Goal: Task Accomplishment & Management: Manage account settings

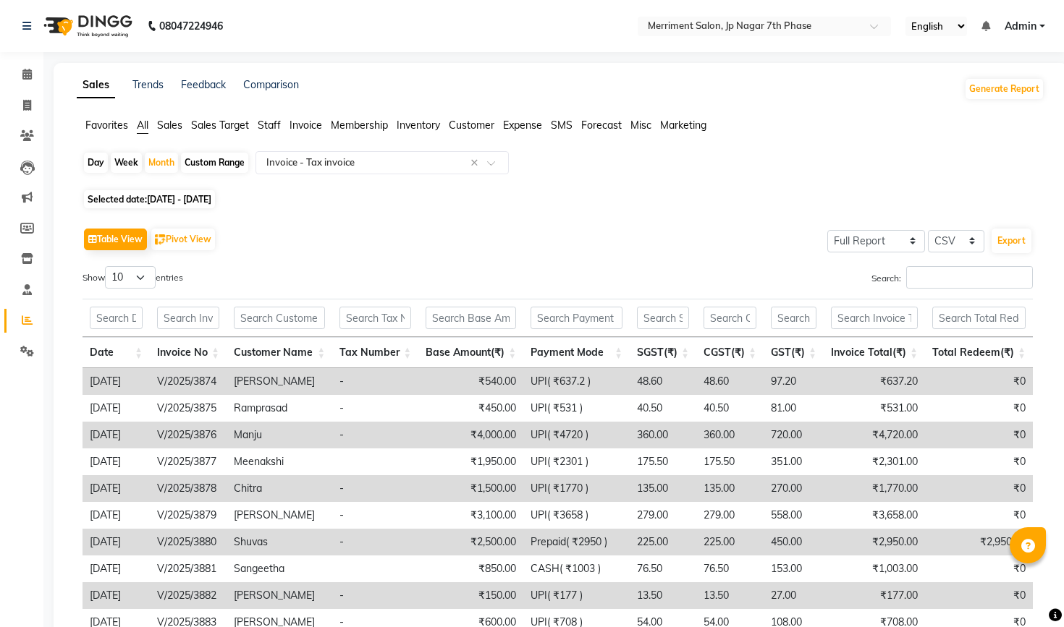
select select "full_report"
select select "csv"
click at [25, 69] on icon at bounding box center [26, 74] width 9 height 11
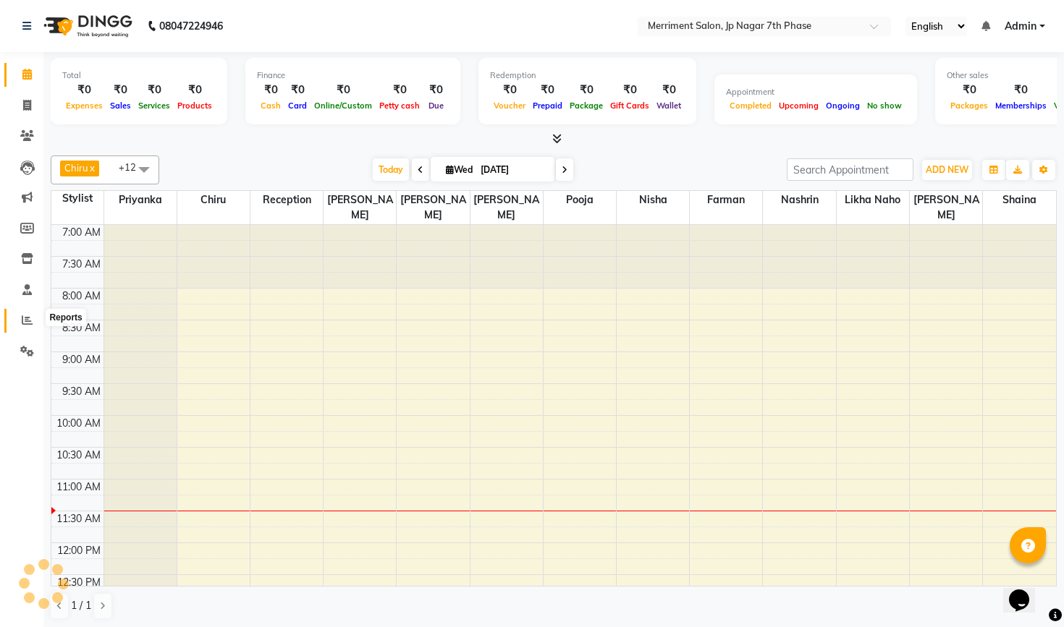
click at [27, 321] on icon at bounding box center [27, 320] width 11 height 11
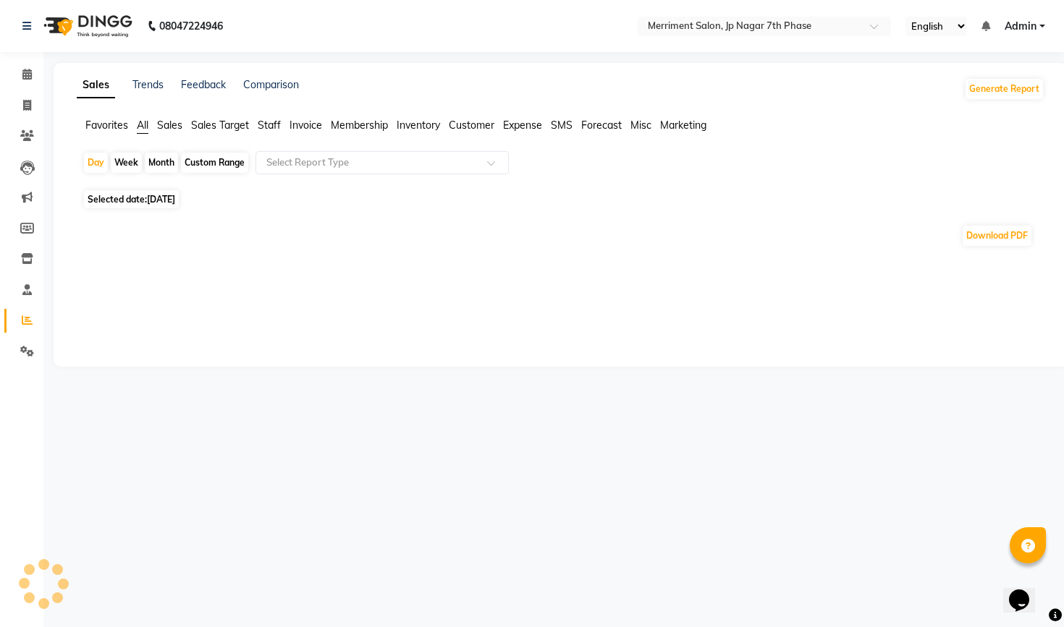
click at [156, 163] on div "Month" at bounding box center [161, 163] width 33 height 20
select select "9"
select select "2025"
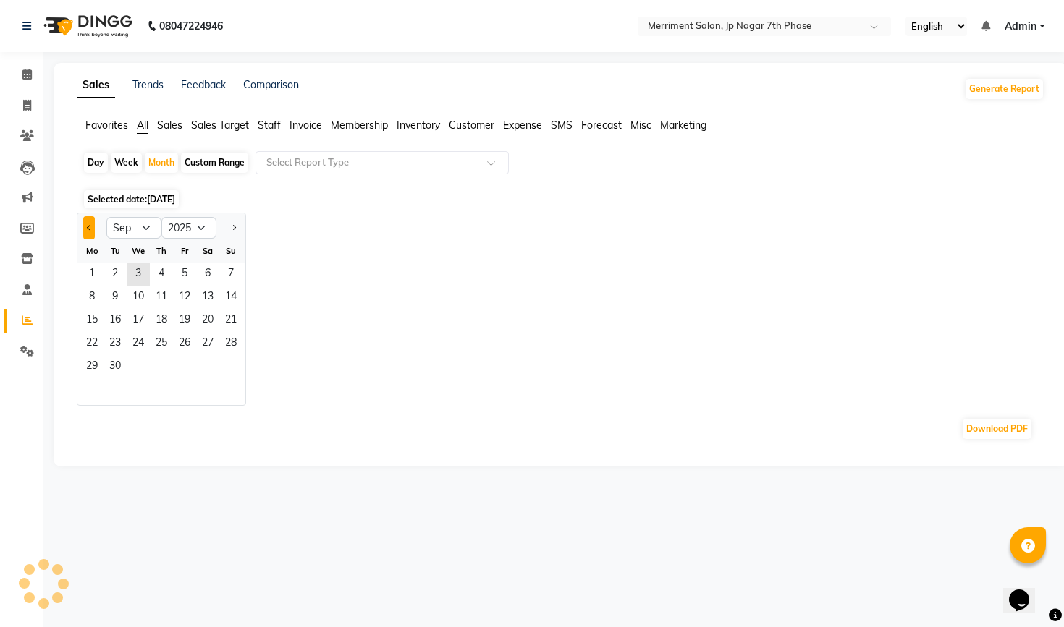
click at [90, 228] on span "Previous month" at bounding box center [89, 226] width 5 height 5
select select "8"
click at [181, 270] on span "1" at bounding box center [184, 274] width 23 height 23
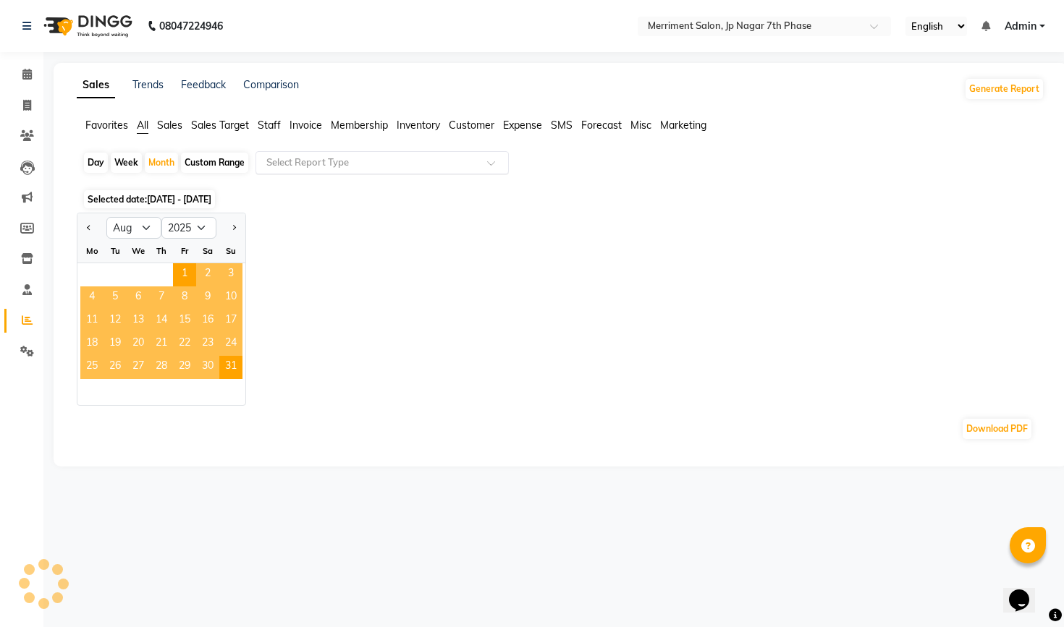
click at [360, 158] on input "text" at bounding box center [367, 163] width 208 height 14
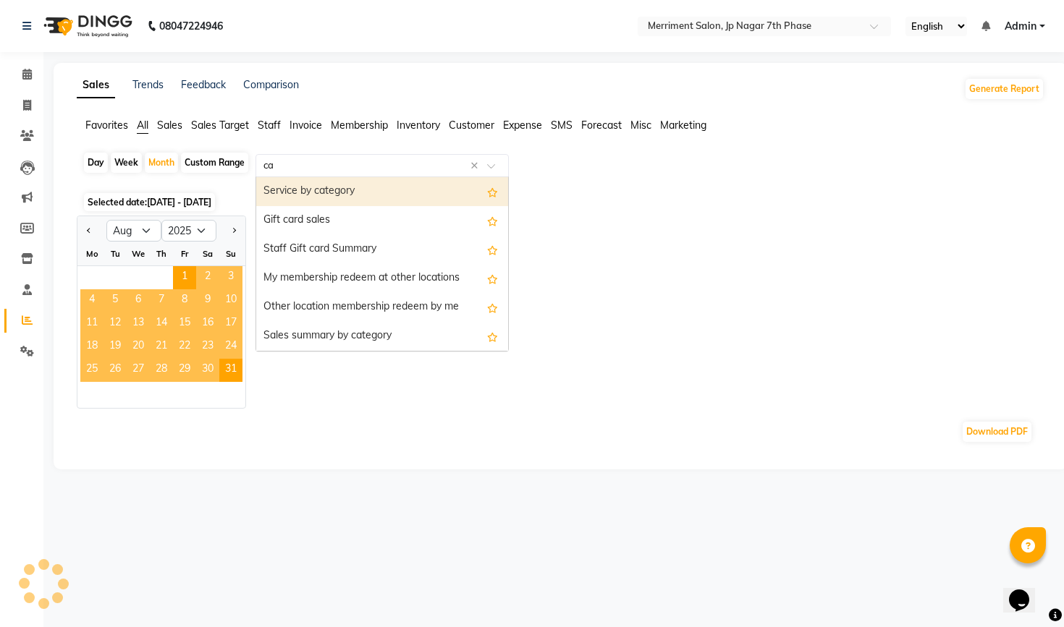
type input "can"
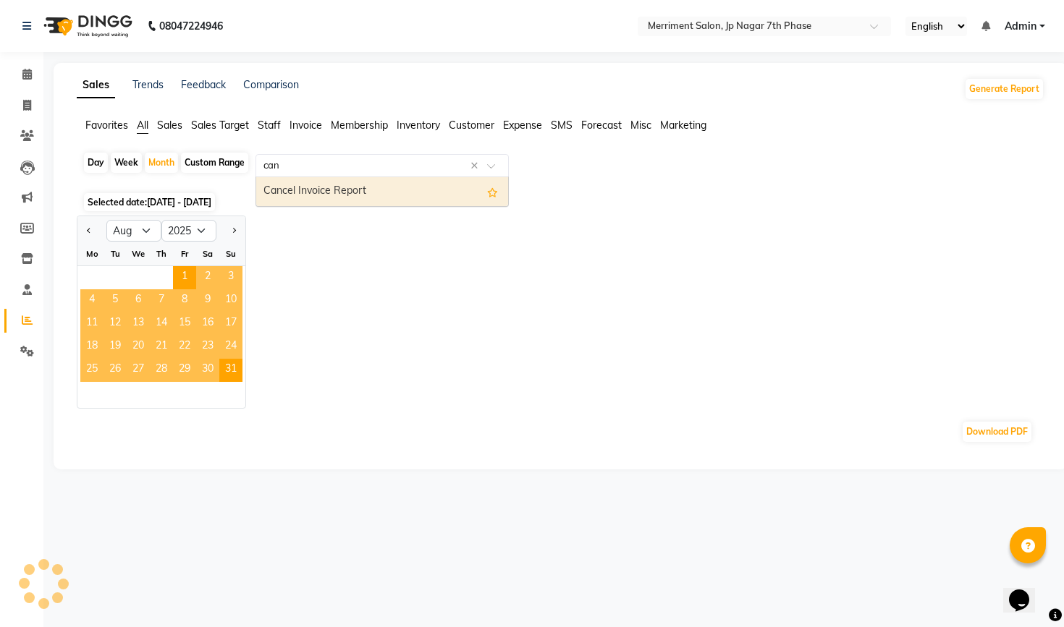
click at [405, 190] on div "Cancel Invoice Report" at bounding box center [382, 191] width 252 height 29
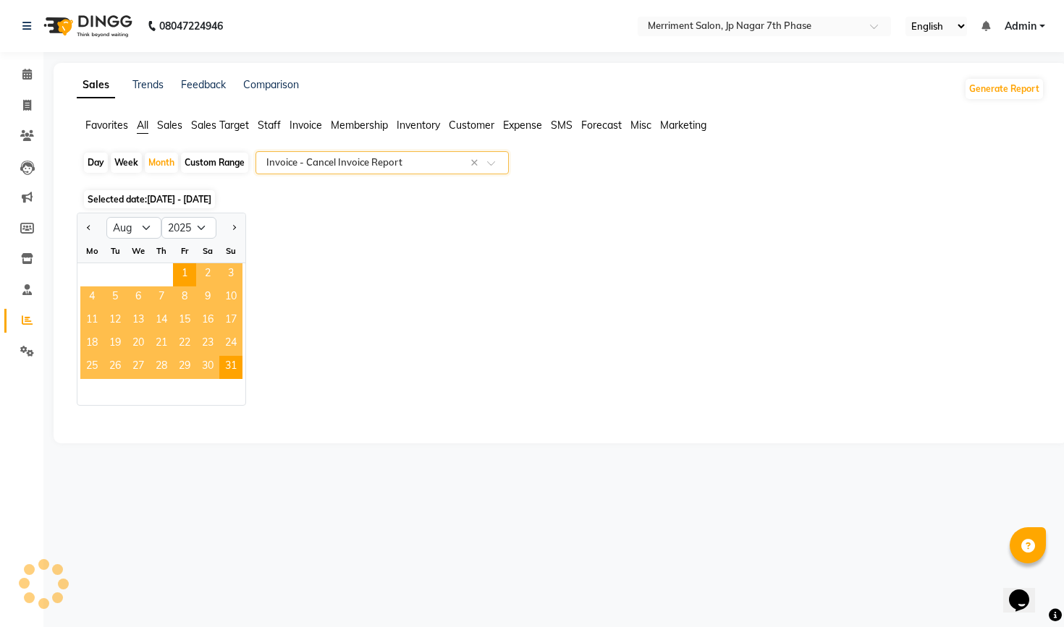
select select "full_report"
select select "csv"
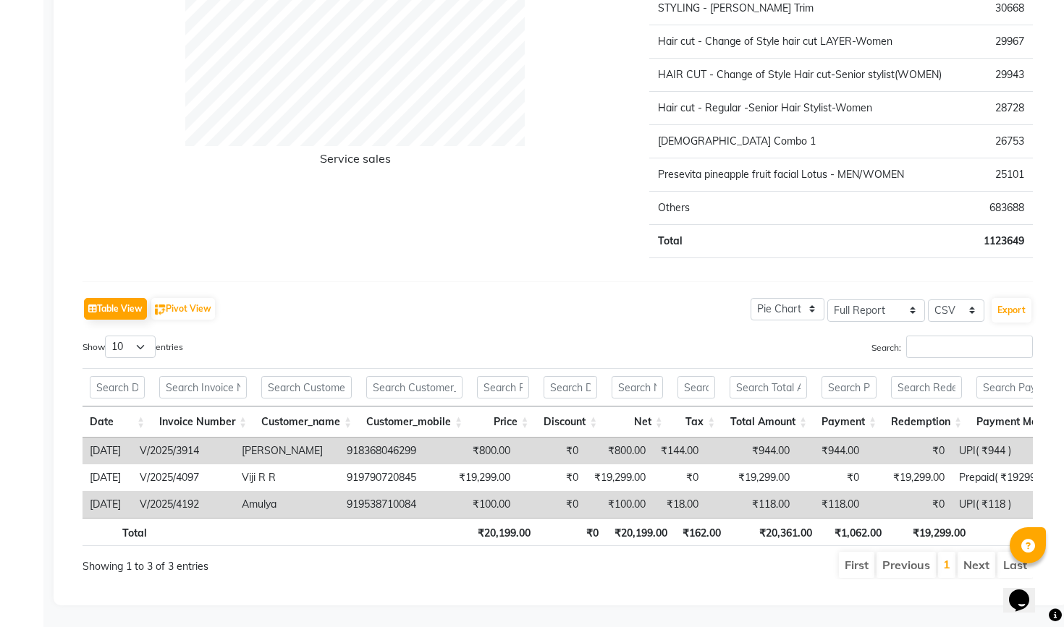
click at [677, 504] on td "₹18.00" at bounding box center [679, 504] width 53 height 27
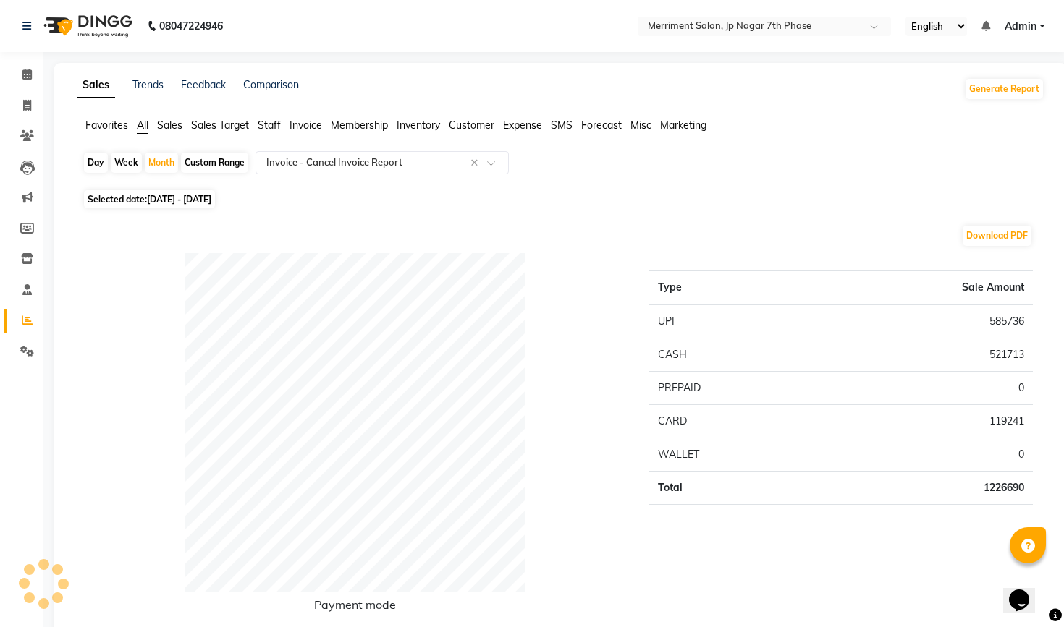
scroll to position [-1, 0]
click at [29, 106] on icon at bounding box center [27, 105] width 8 height 11
select select "service"
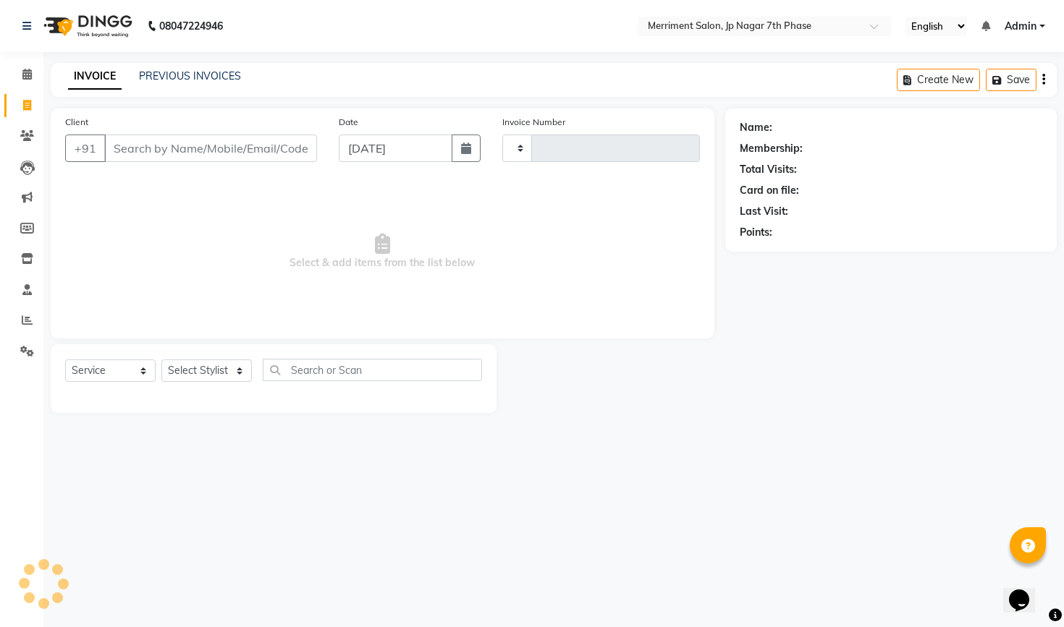
type input "4511"
select select "4110"
click at [169, 73] on link "PREVIOUS INVOICES" at bounding box center [190, 75] width 102 height 13
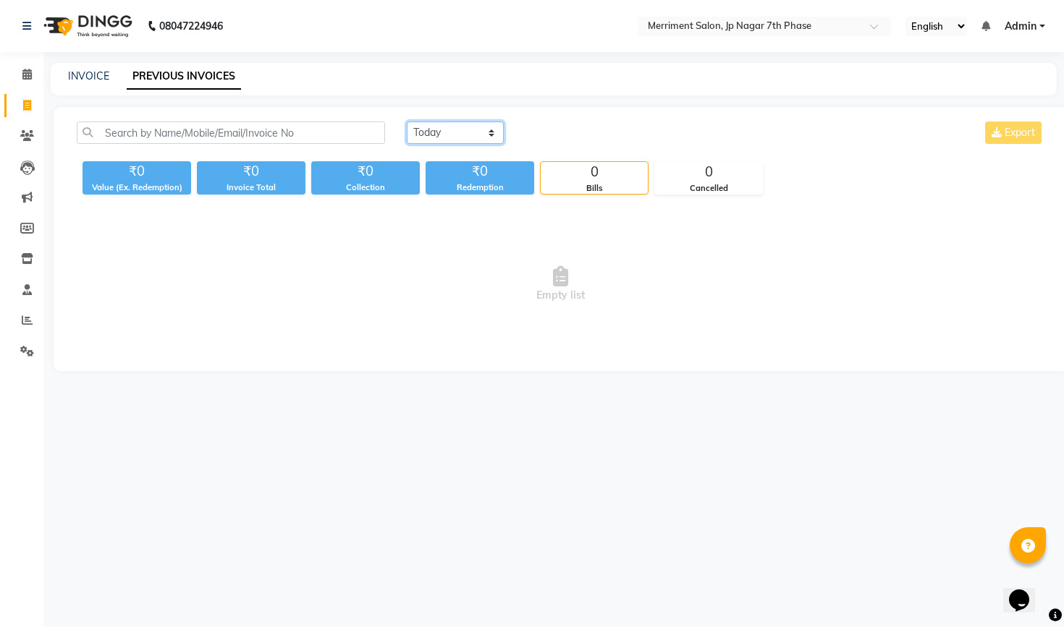
select select "range"
click at [570, 132] on input "[DATE]" at bounding box center [572, 133] width 101 height 20
select select "9"
select select "2025"
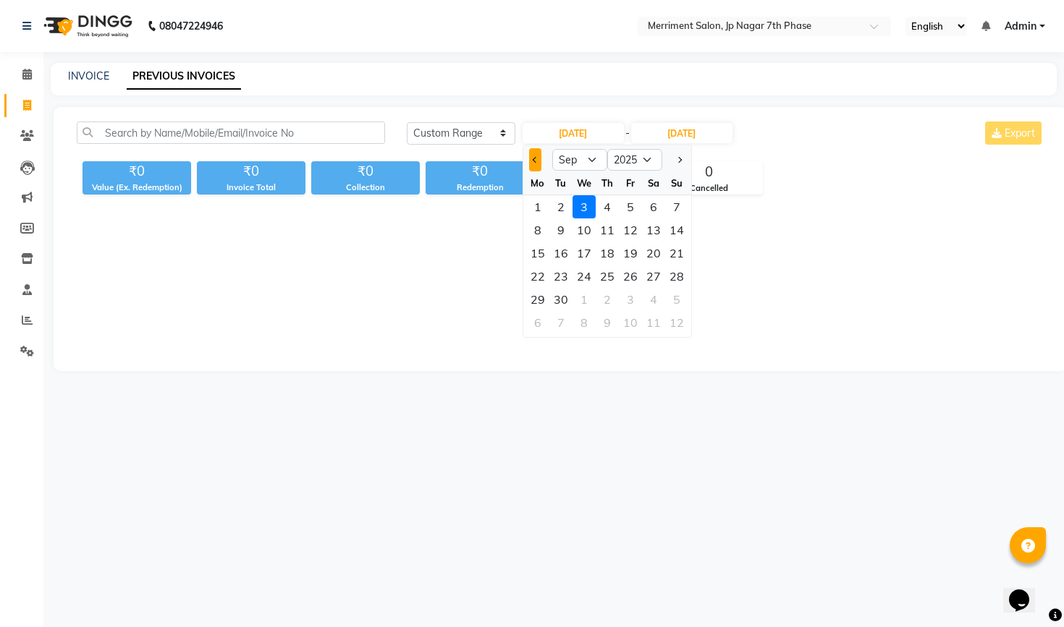
click at [536, 162] on span "Previous month" at bounding box center [535, 160] width 6 height 6
select select "8"
click at [651, 253] on div "16" at bounding box center [653, 253] width 23 height 23
type input "[DATE]"
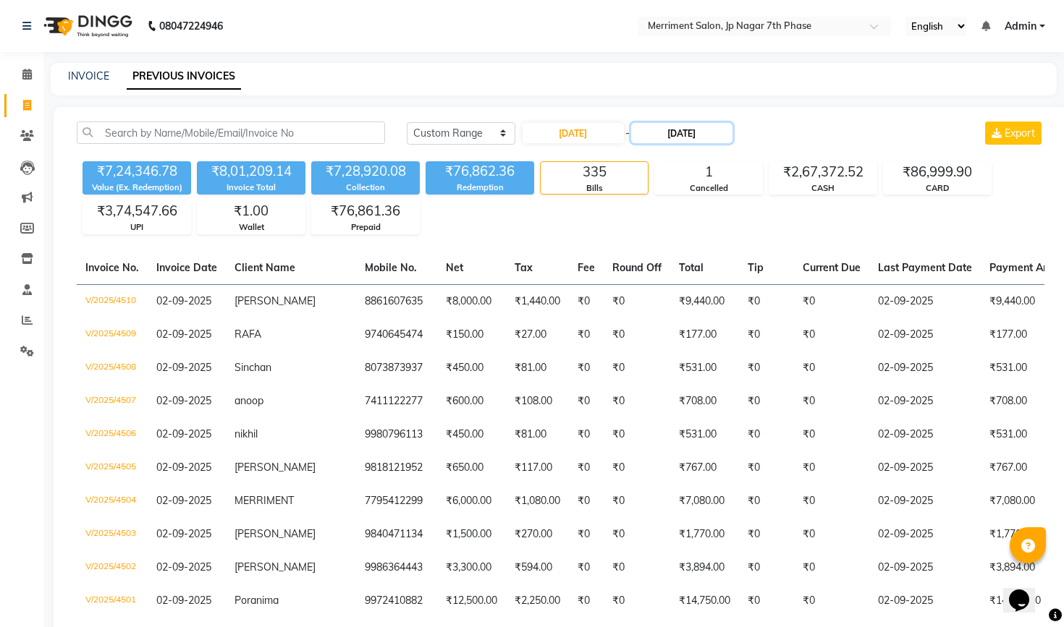
click at [693, 130] on input "[DATE]" at bounding box center [681, 133] width 101 height 20
select select "9"
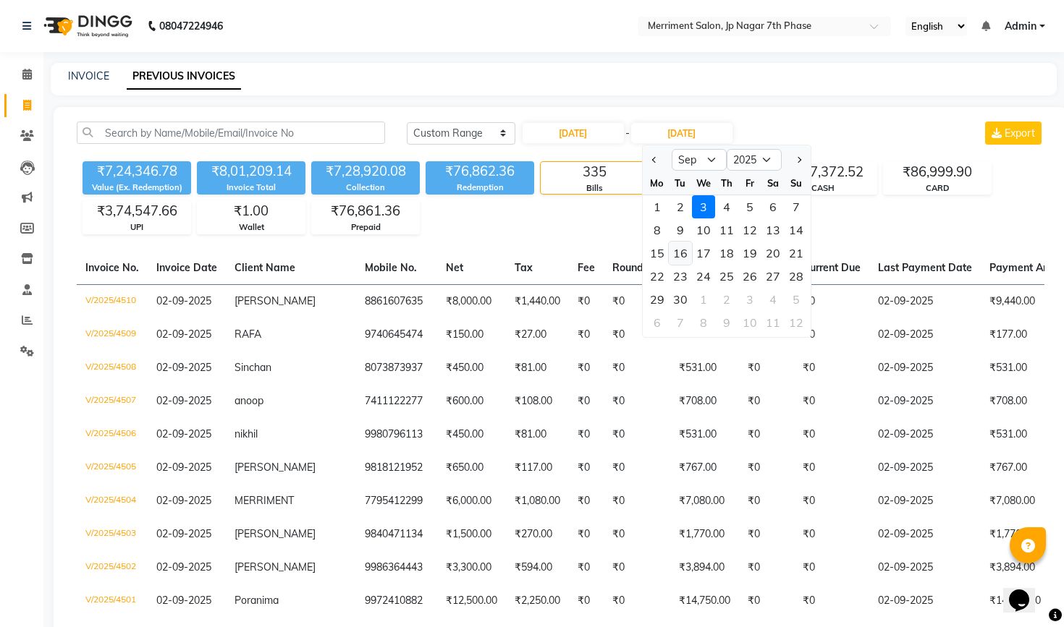
click at [687, 255] on div "16" at bounding box center [680, 253] width 23 height 23
type input "[DATE]"
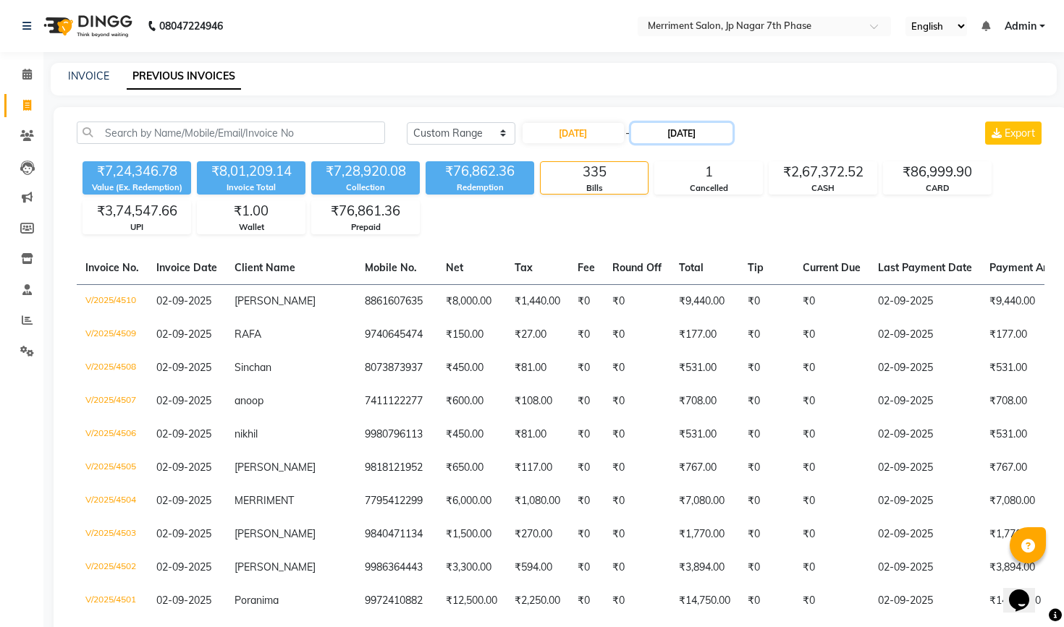
click at [711, 131] on input "[DATE]" at bounding box center [681, 133] width 101 height 20
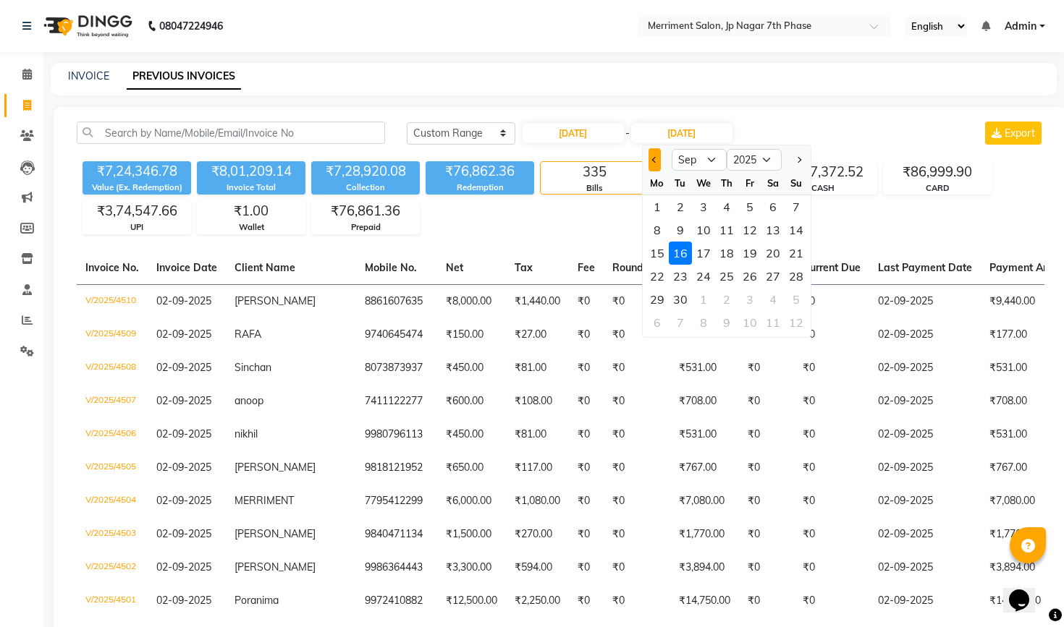
click at [654, 160] on span "Previous month" at bounding box center [654, 160] width 6 height 6
select select "8"
click at [772, 255] on div "16" at bounding box center [772, 253] width 23 height 23
type input "[DATE]"
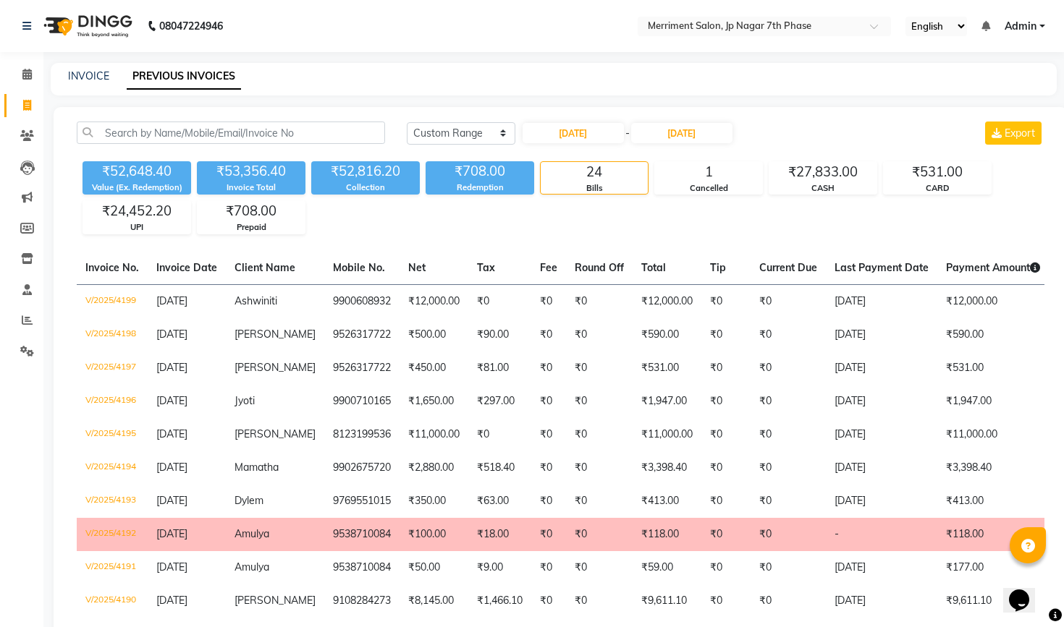
click at [576, 537] on td "₹0" at bounding box center [599, 534] width 67 height 33
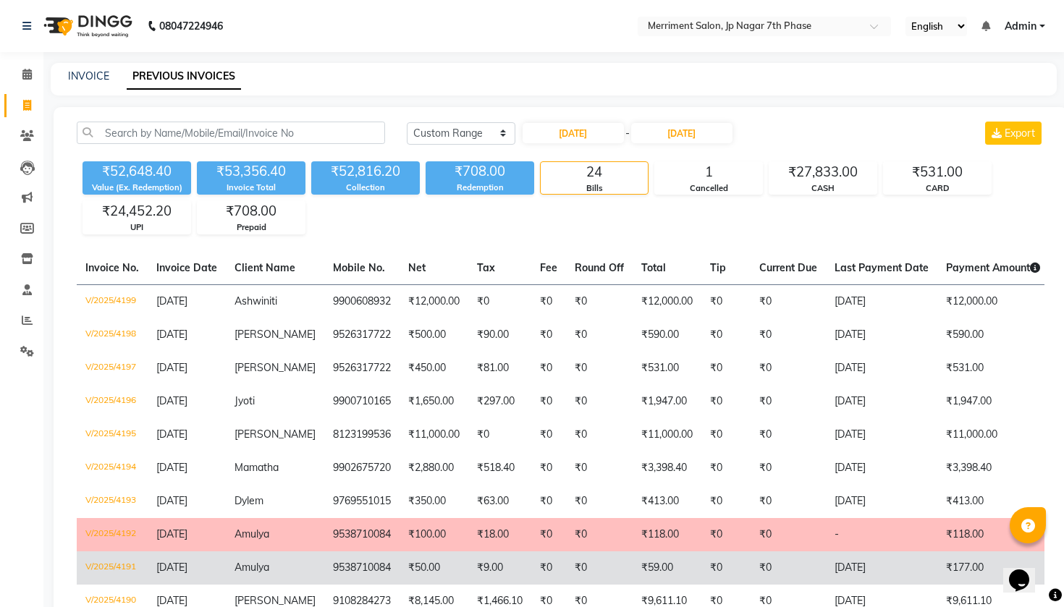
click at [477, 572] on td "₹9.00" at bounding box center [499, 567] width 63 height 33
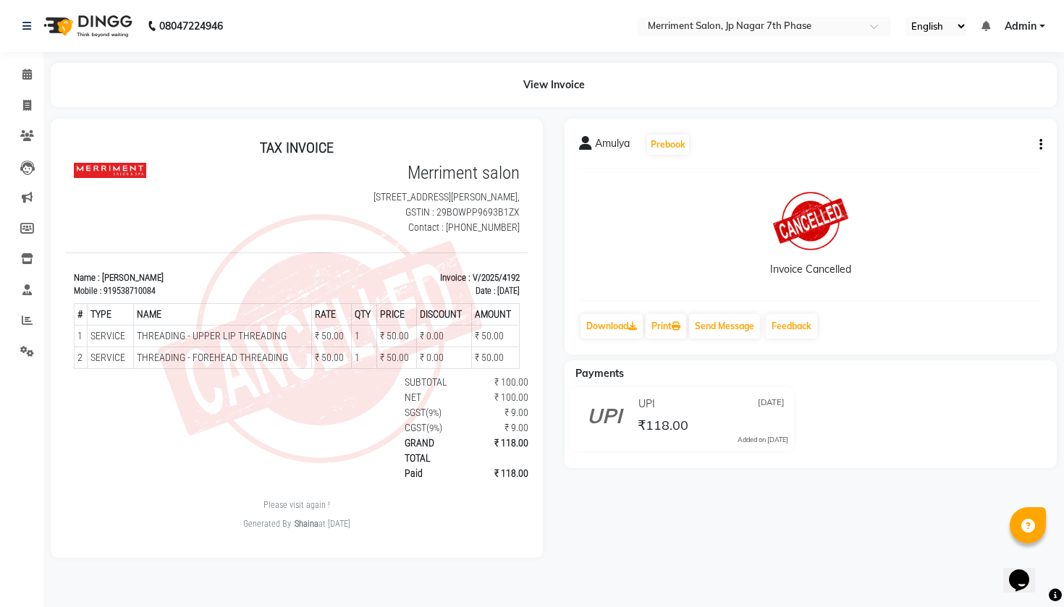
click at [1042, 145] on div "Amulya Prebook Invoice Cancelled Download Print Send Message Feedback" at bounding box center [810, 237] width 492 height 236
click at [1040, 145] on icon "button" at bounding box center [1040, 145] width 3 height 1
click at [931, 247] on div "Invoice Cancelled" at bounding box center [810, 234] width 463 height 109
click at [27, 71] on icon at bounding box center [26, 74] width 9 height 11
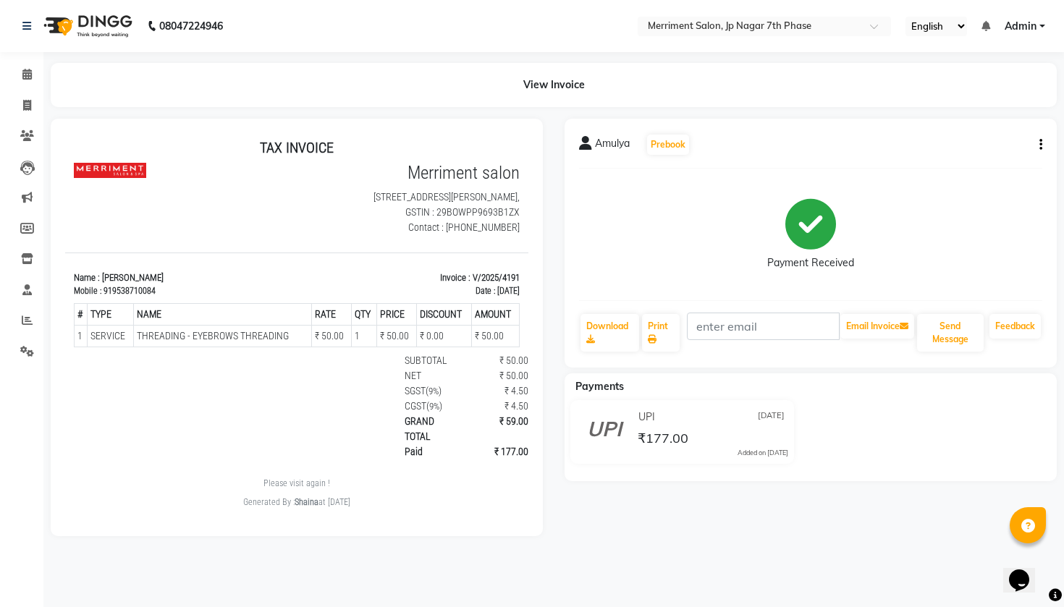
click at [1039, 145] on icon "button" at bounding box center [1040, 145] width 3 height 1
click at [969, 164] on div "Edit Invoice" at bounding box center [967, 163] width 99 height 18
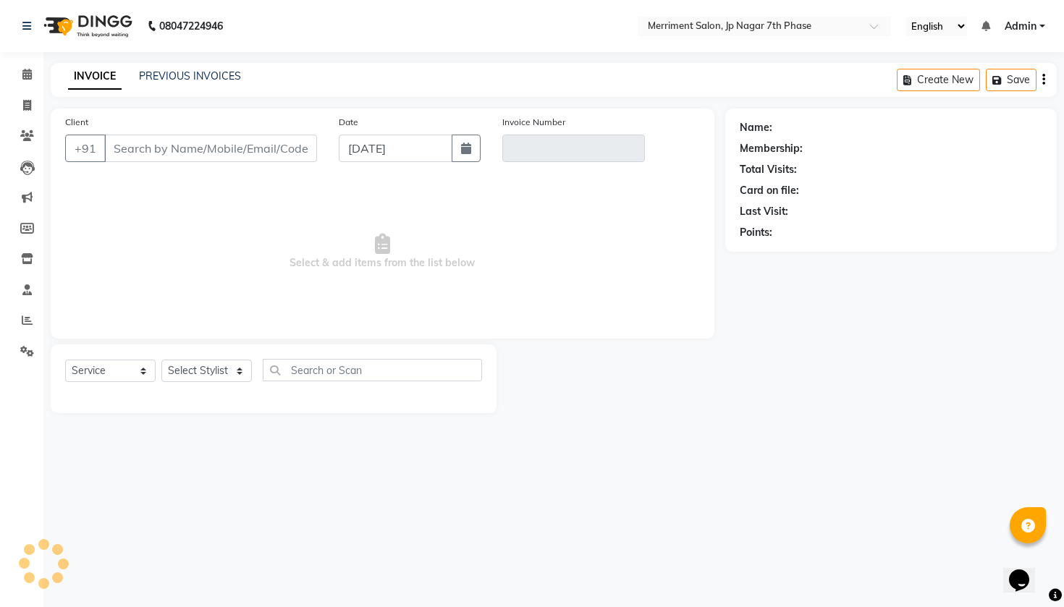
select select "package"
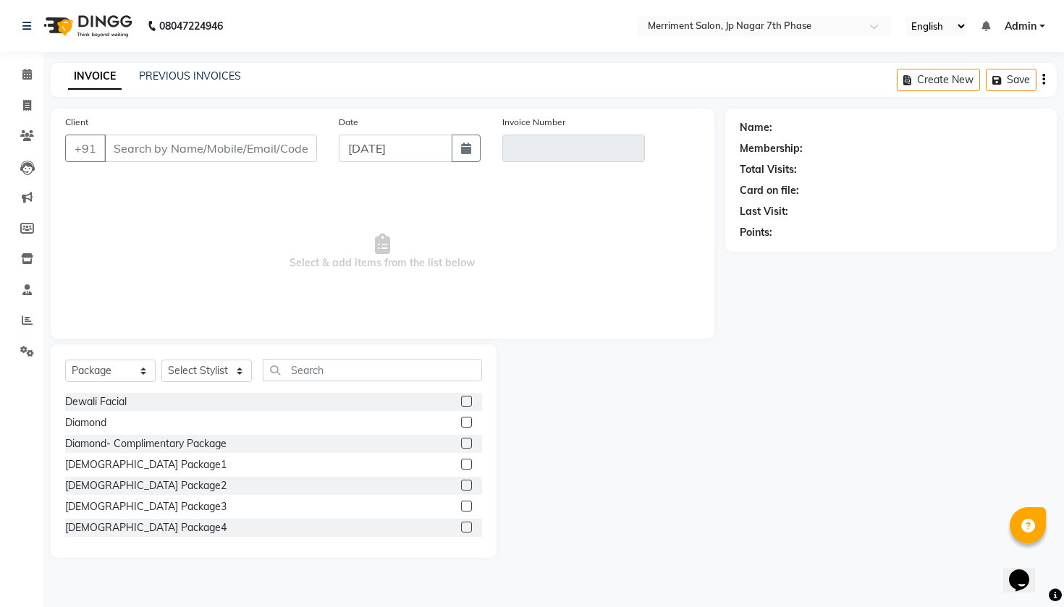
type input "9538710084"
type input "V/2025/4191"
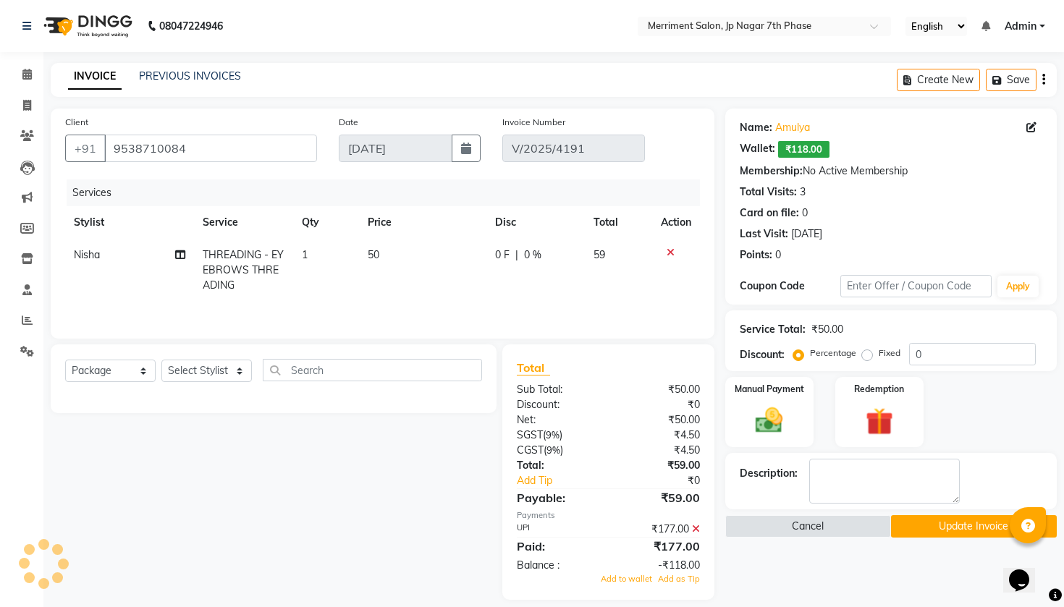
type input "[DATE]"
select select "select"
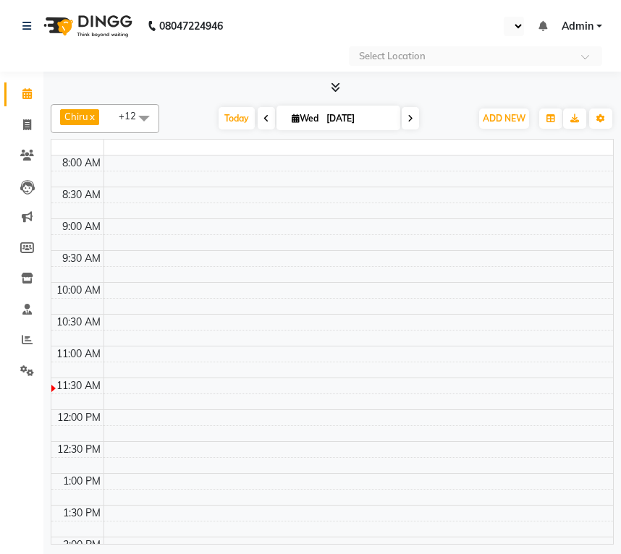
select select "en"
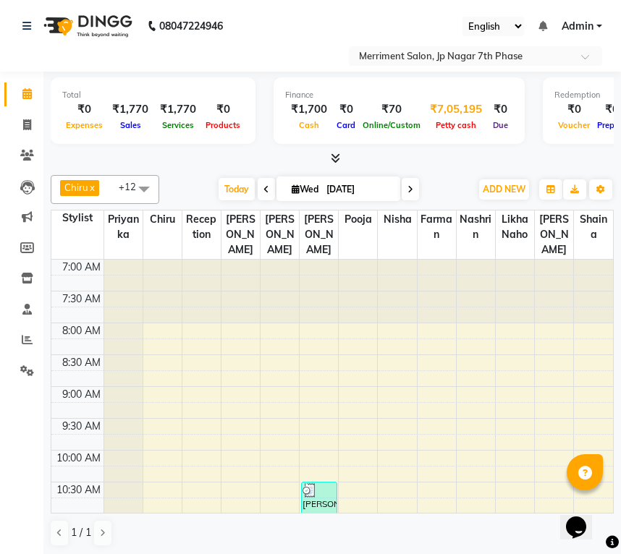
click at [446, 122] on span "Petty cash" at bounding box center [456, 125] width 48 height 10
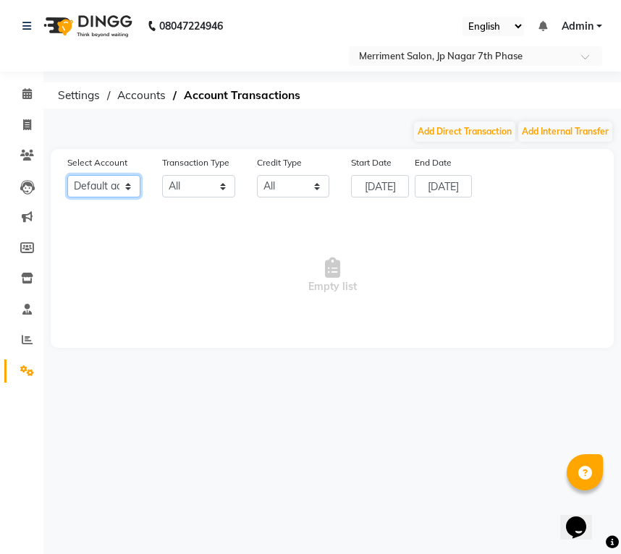
select select "2914"
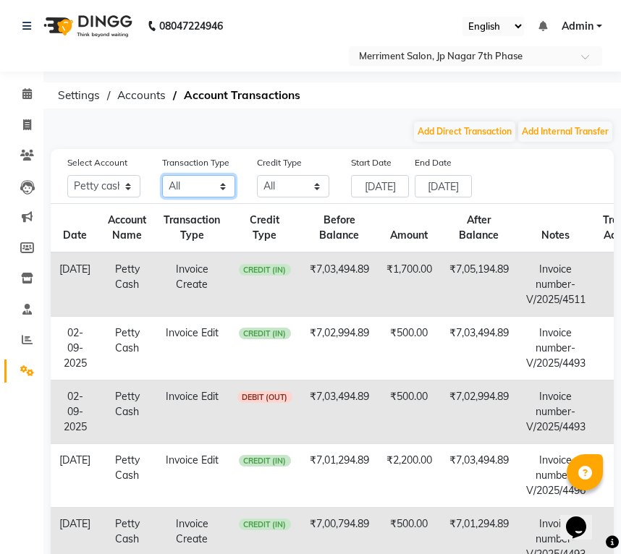
select select "INTERNAL"
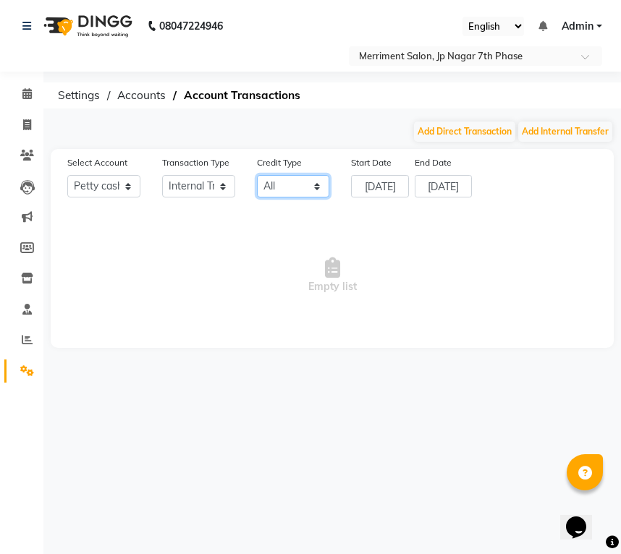
select select "DEBIT"
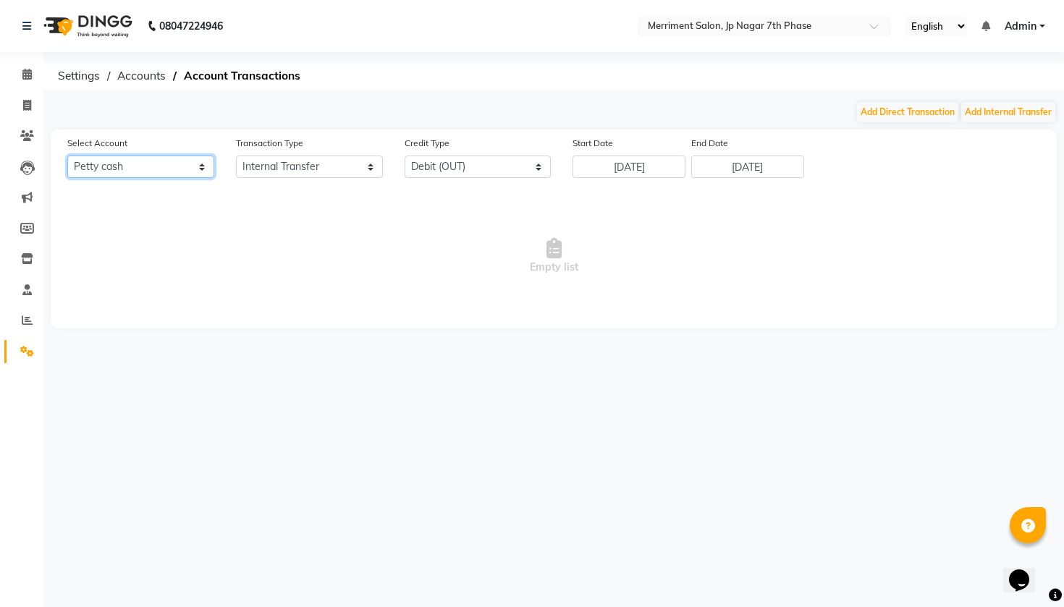
select select "3334"
click at [27, 106] on icon at bounding box center [27, 105] width 8 height 11
select select "service"
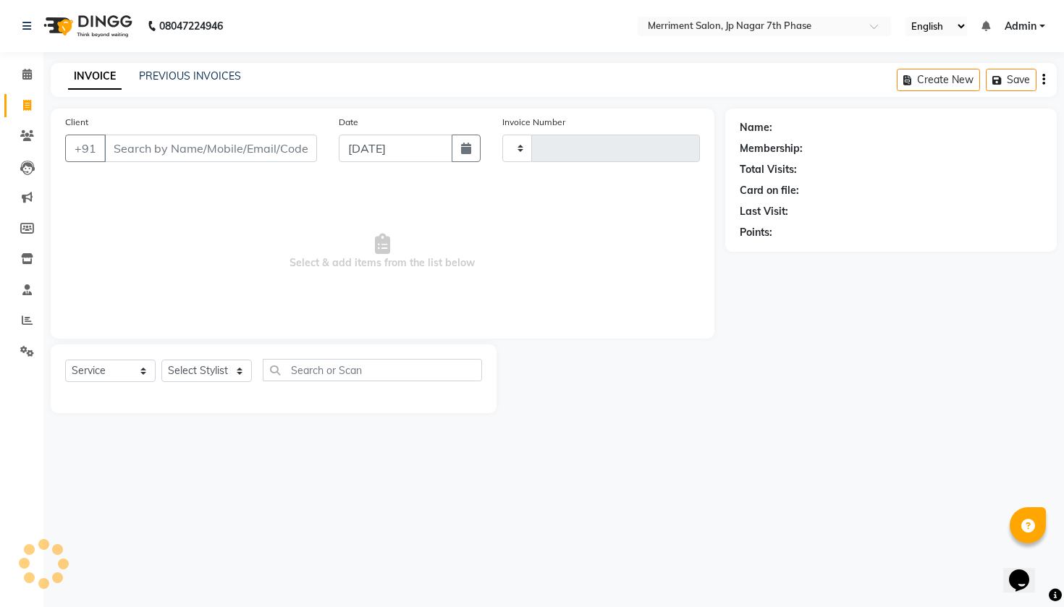
type input "4512"
select select "4110"
click at [31, 73] on icon at bounding box center [26, 74] width 9 height 11
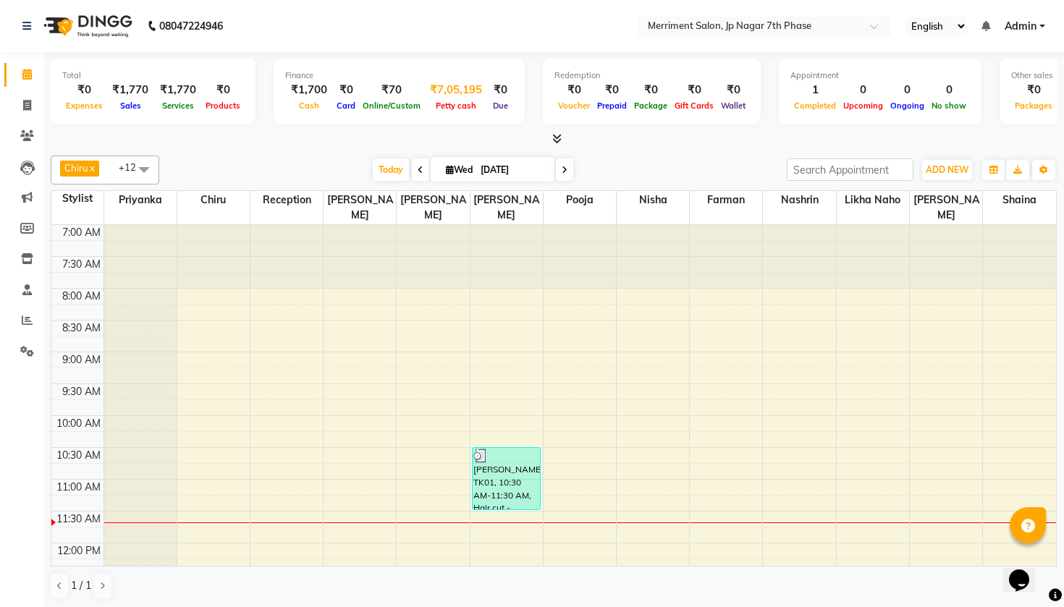
click at [461, 91] on div "₹7,05,195" at bounding box center [456, 90] width 64 height 17
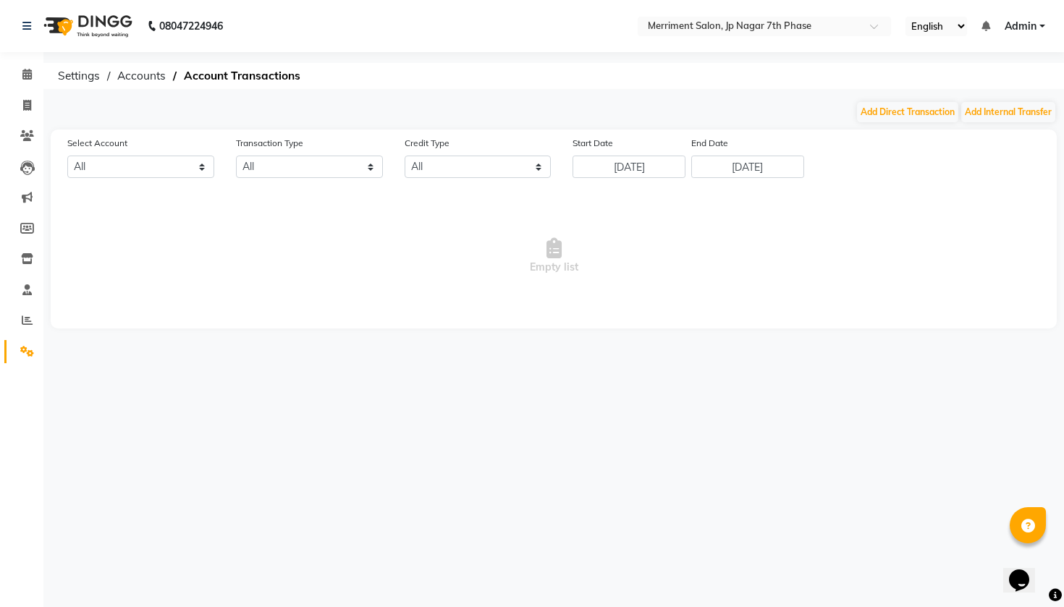
select select "2914"
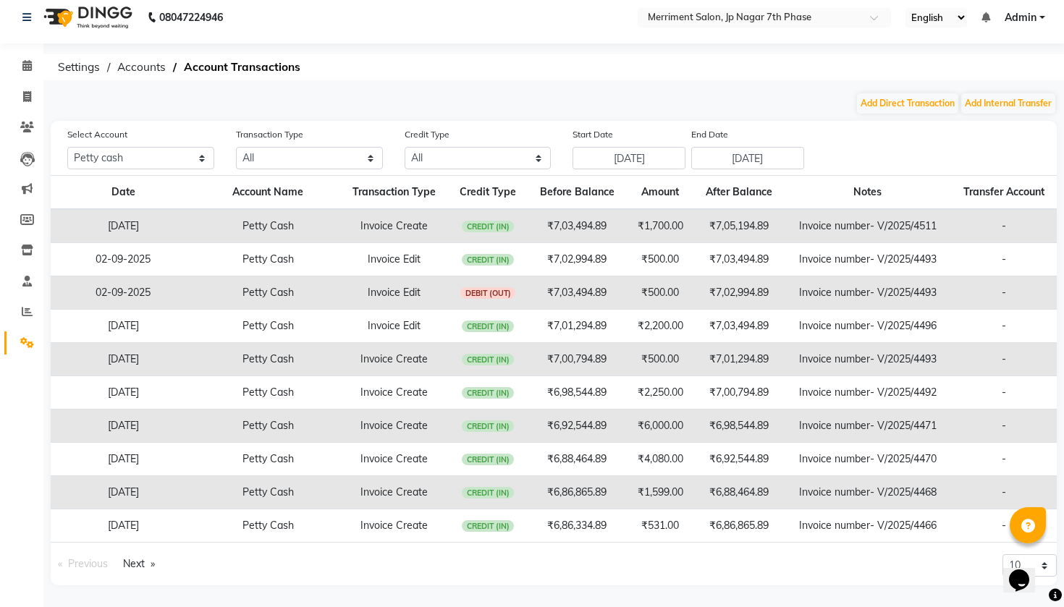
scroll to position [9, 0]
select select "INTERNAL"
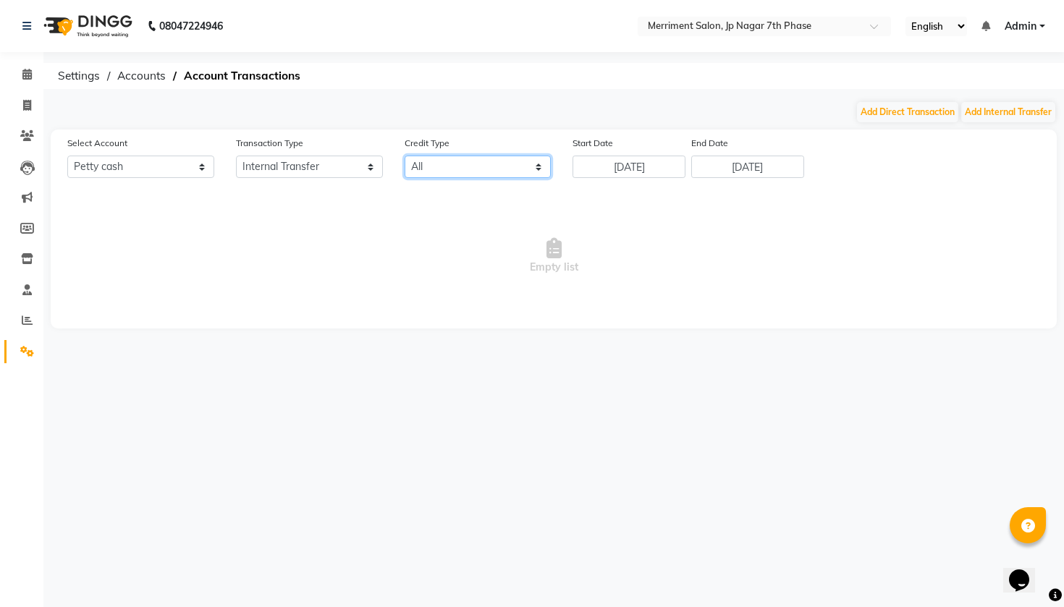
select select "DEBIT"
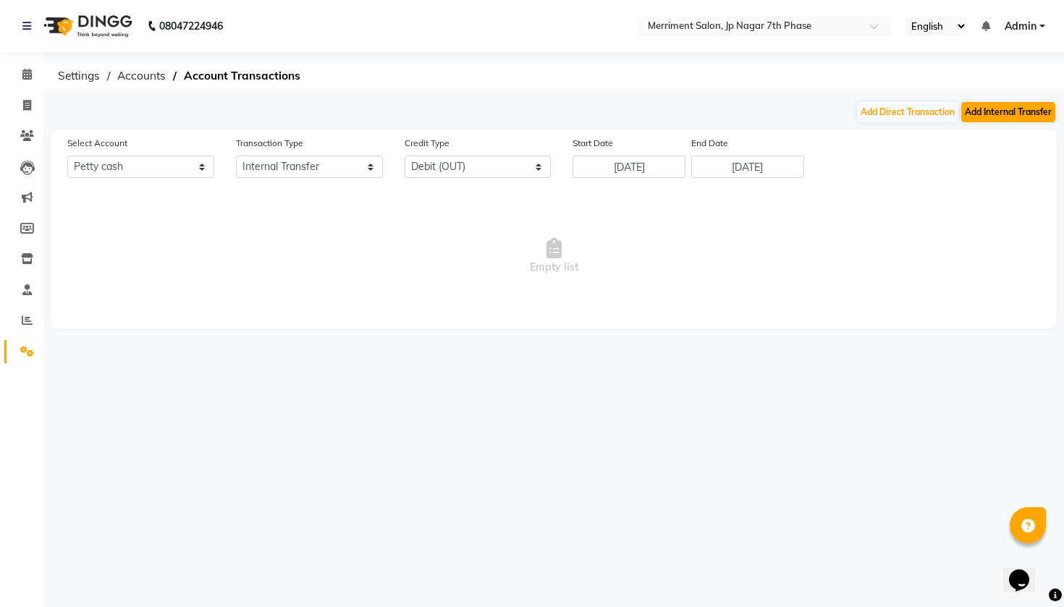
click at [620, 115] on button "Add Internal Transfer" at bounding box center [1008, 112] width 94 height 20
select select "internal transfer"
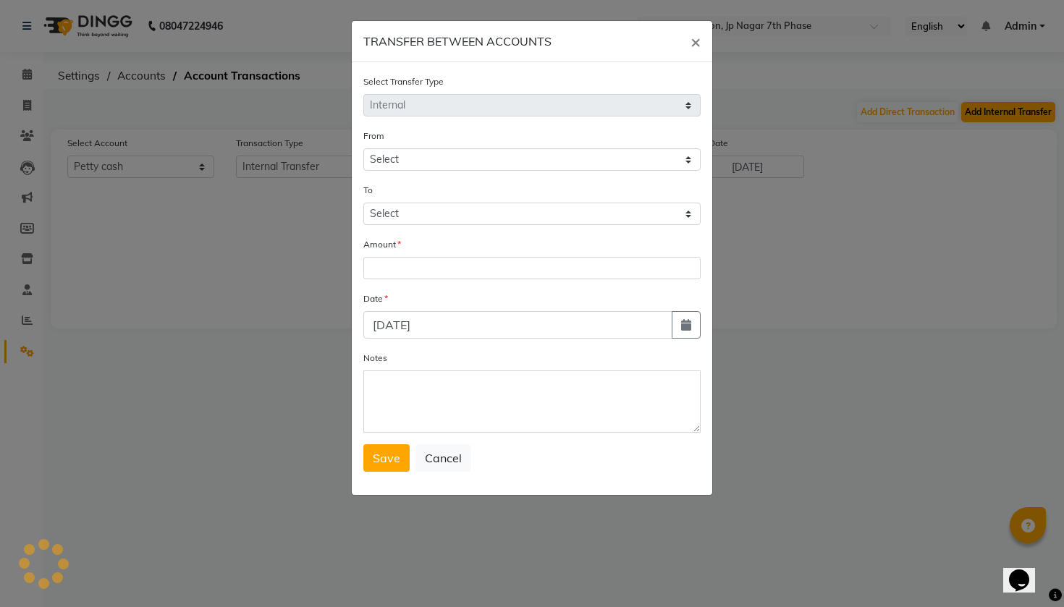
select select "2914"
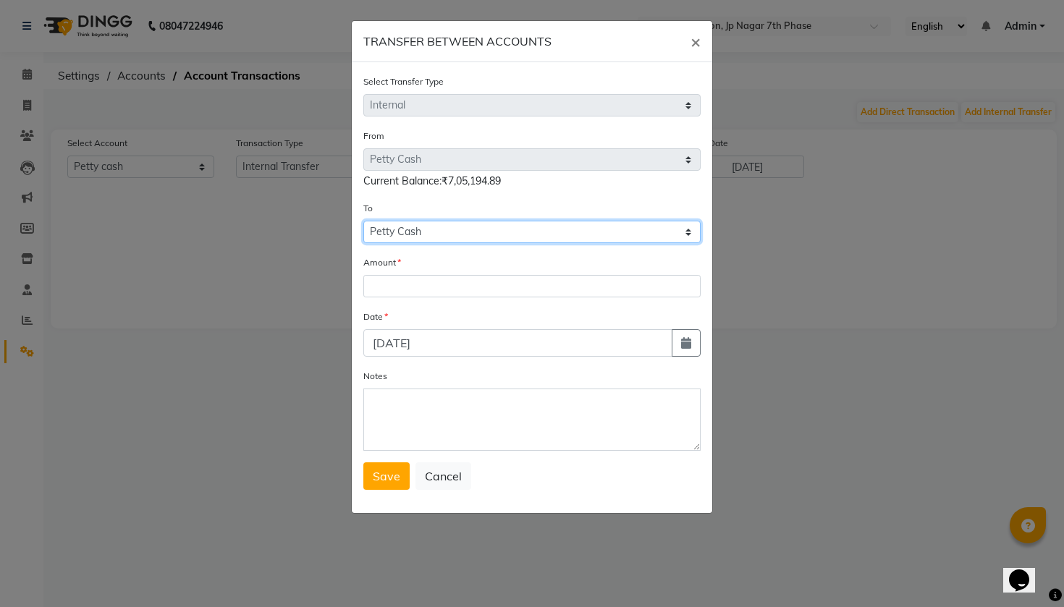
select select "3334"
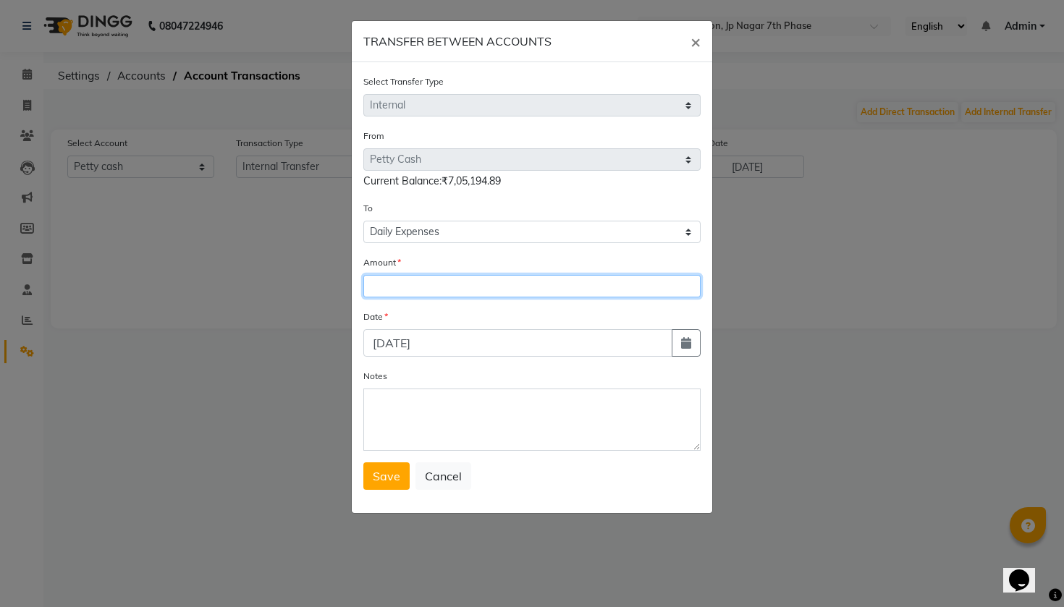
click at [583, 290] on input "number" at bounding box center [531, 286] width 337 height 22
type input "705194.89"
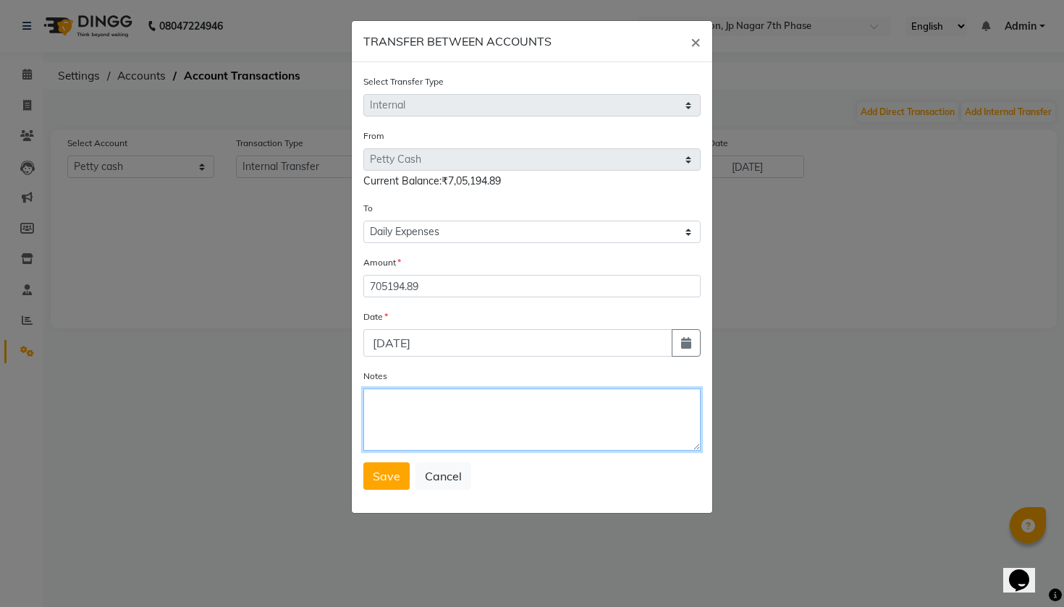
click at [507, 410] on textarea "Notes" at bounding box center [531, 420] width 337 height 62
click at [386, 481] on span "Save" at bounding box center [386, 476] width 27 height 14
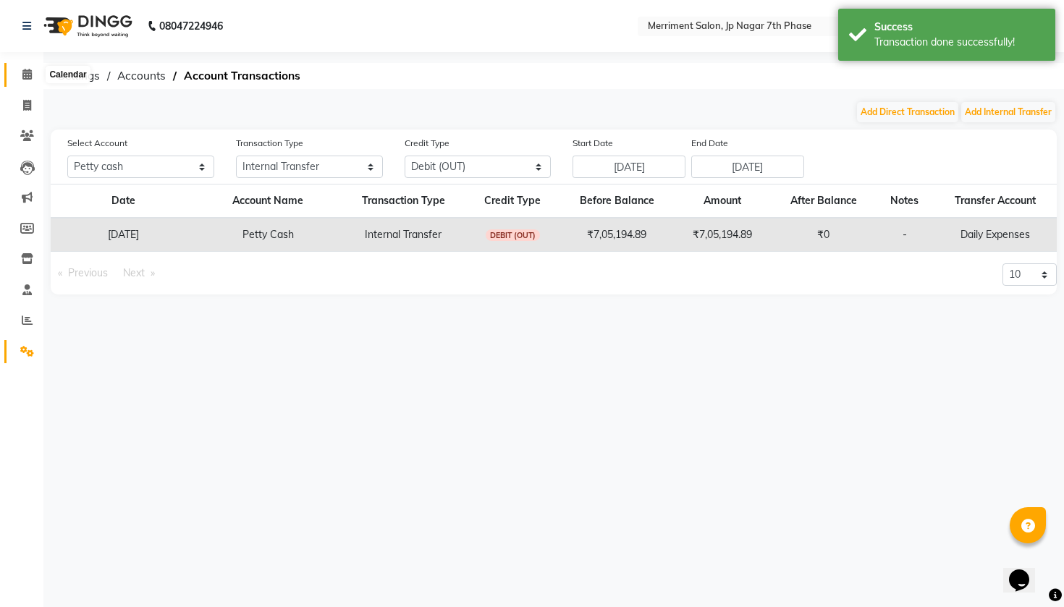
click at [23, 75] on icon at bounding box center [26, 74] width 9 height 11
